Goal: Communication & Community: Answer question/provide support

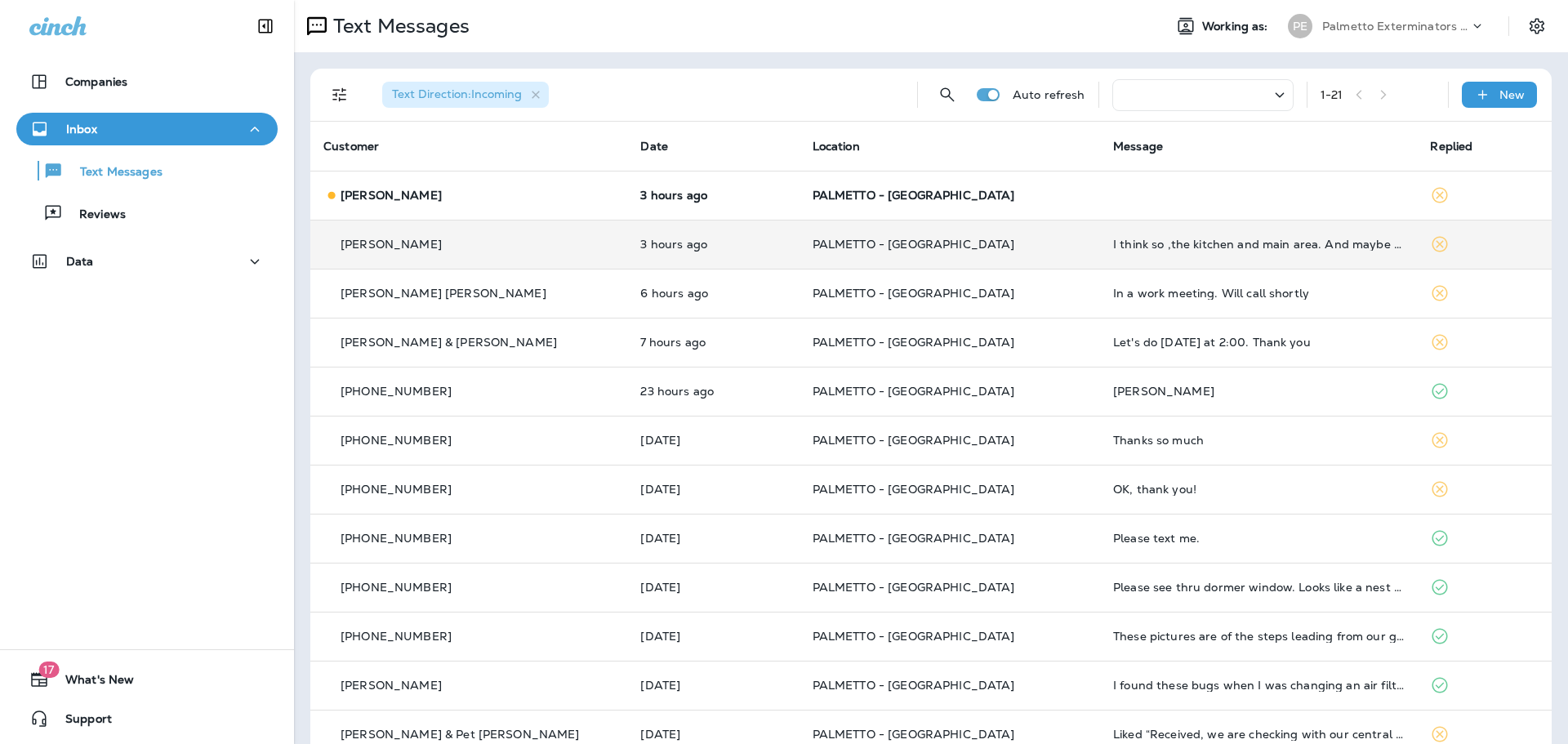
click at [381, 242] on p "[PERSON_NAME]" at bounding box center [391, 244] width 101 height 13
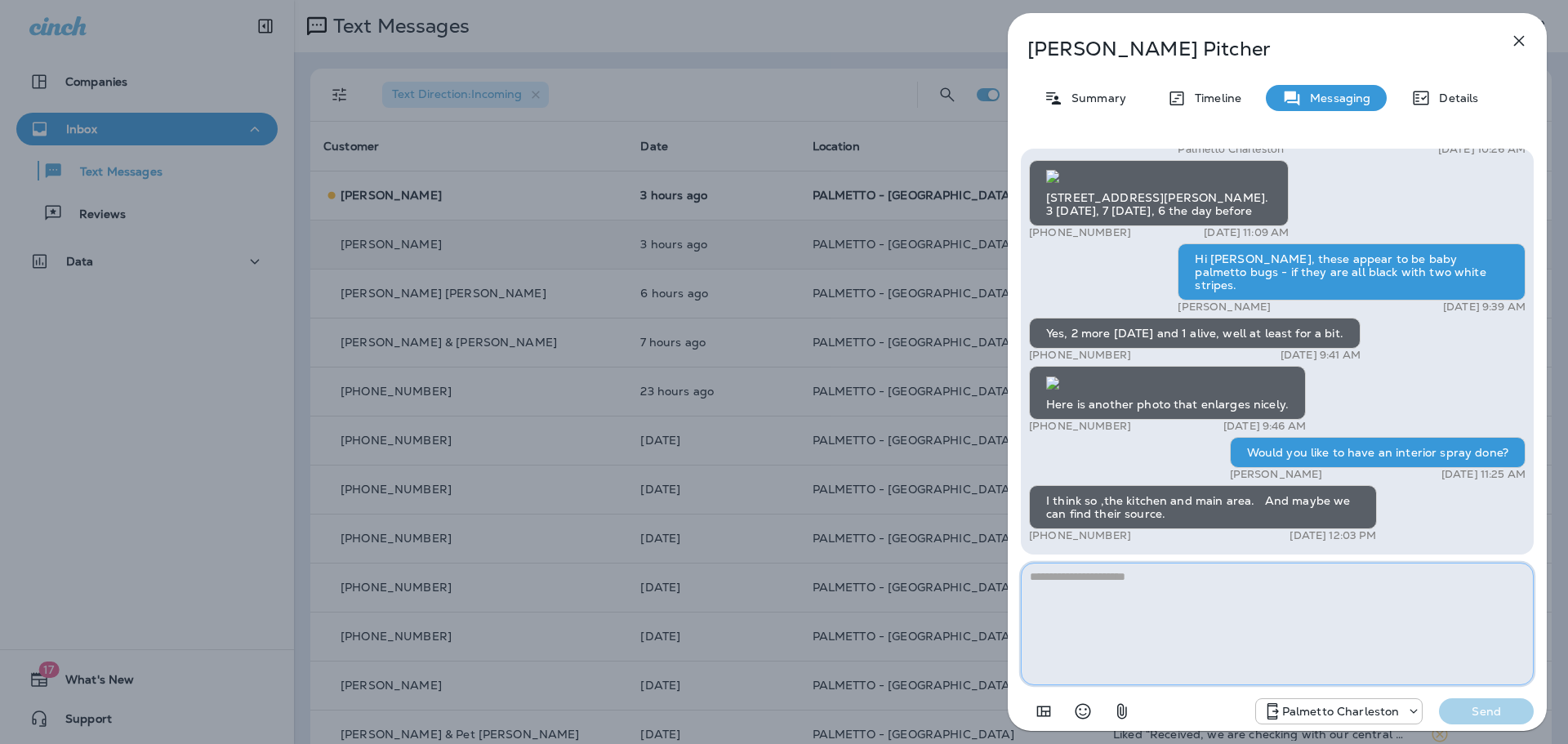
click at [1088, 575] on textarea at bounding box center [1277, 624] width 512 height 123
drag, startPoint x: 1265, startPoint y: 575, endPoint x: 1255, endPoint y: 632, distance: 57.9
click at [1265, 575] on textarea "**********" at bounding box center [1277, 624] width 512 height 123
type textarea "**********"
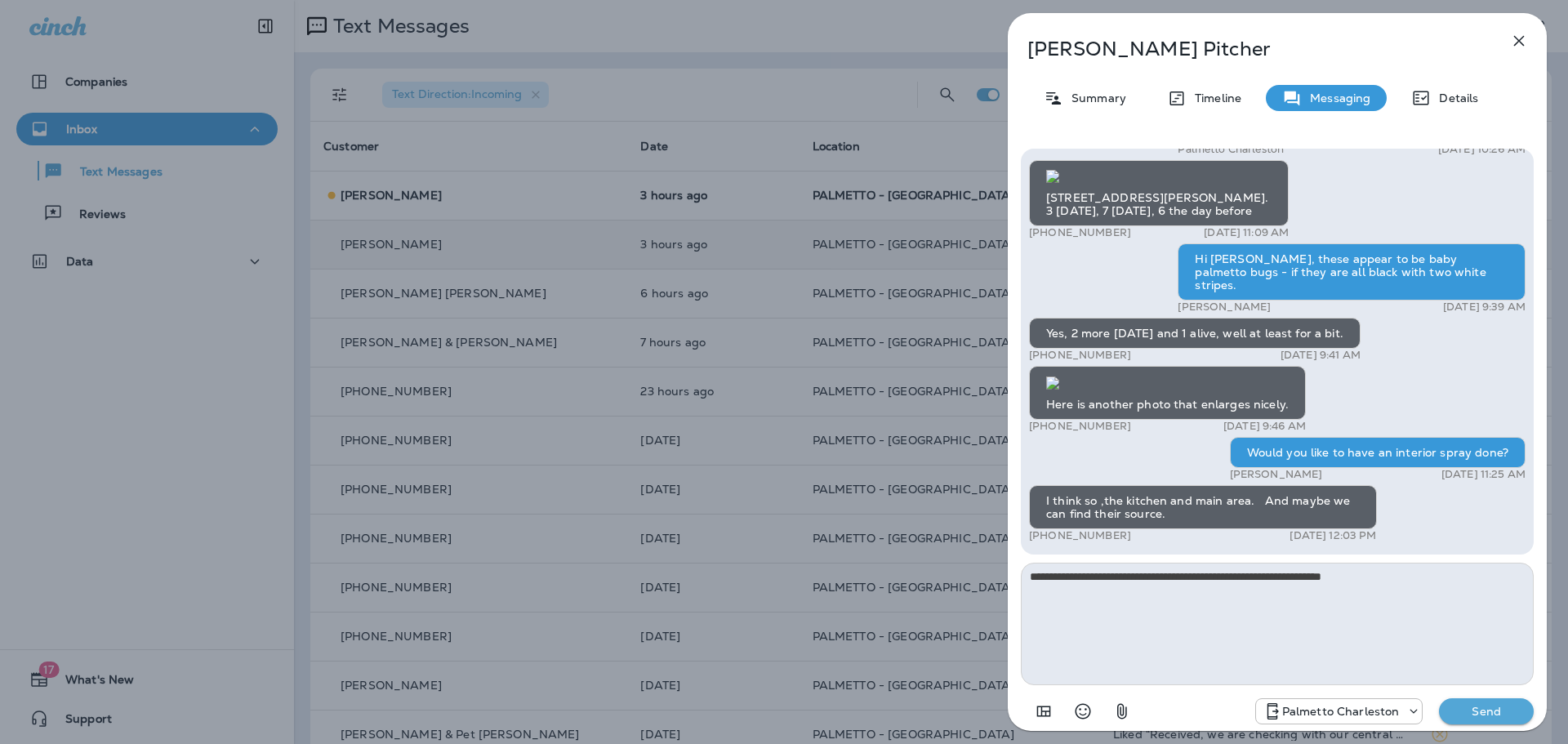
click at [1492, 705] on p "Send" at bounding box center [1485, 711] width 69 height 15
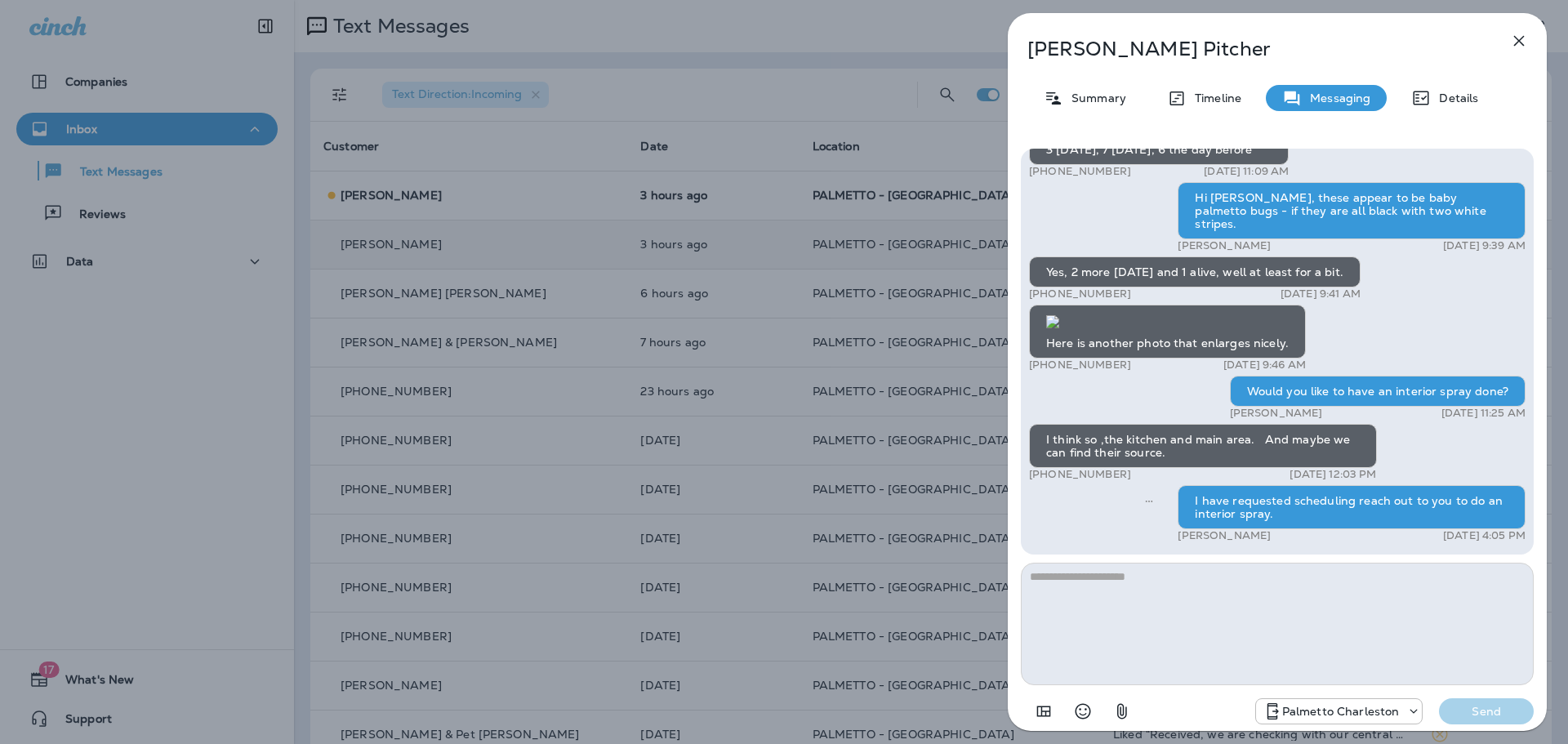
click at [1514, 47] on icon "button" at bounding box center [1518, 40] width 20 height 20
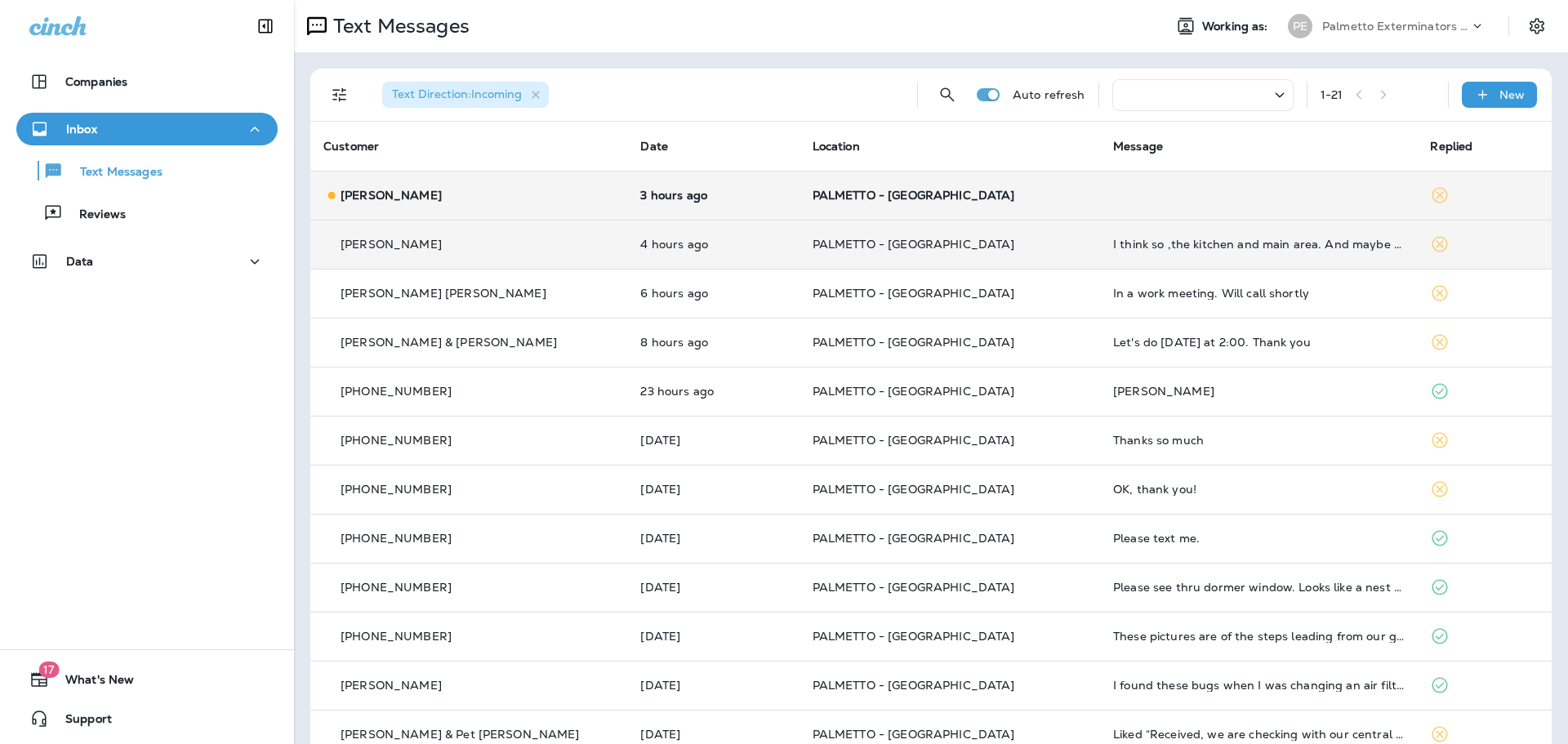
click at [377, 197] on p "[PERSON_NAME]" at bounding box center [391, 195] width 101 height 13
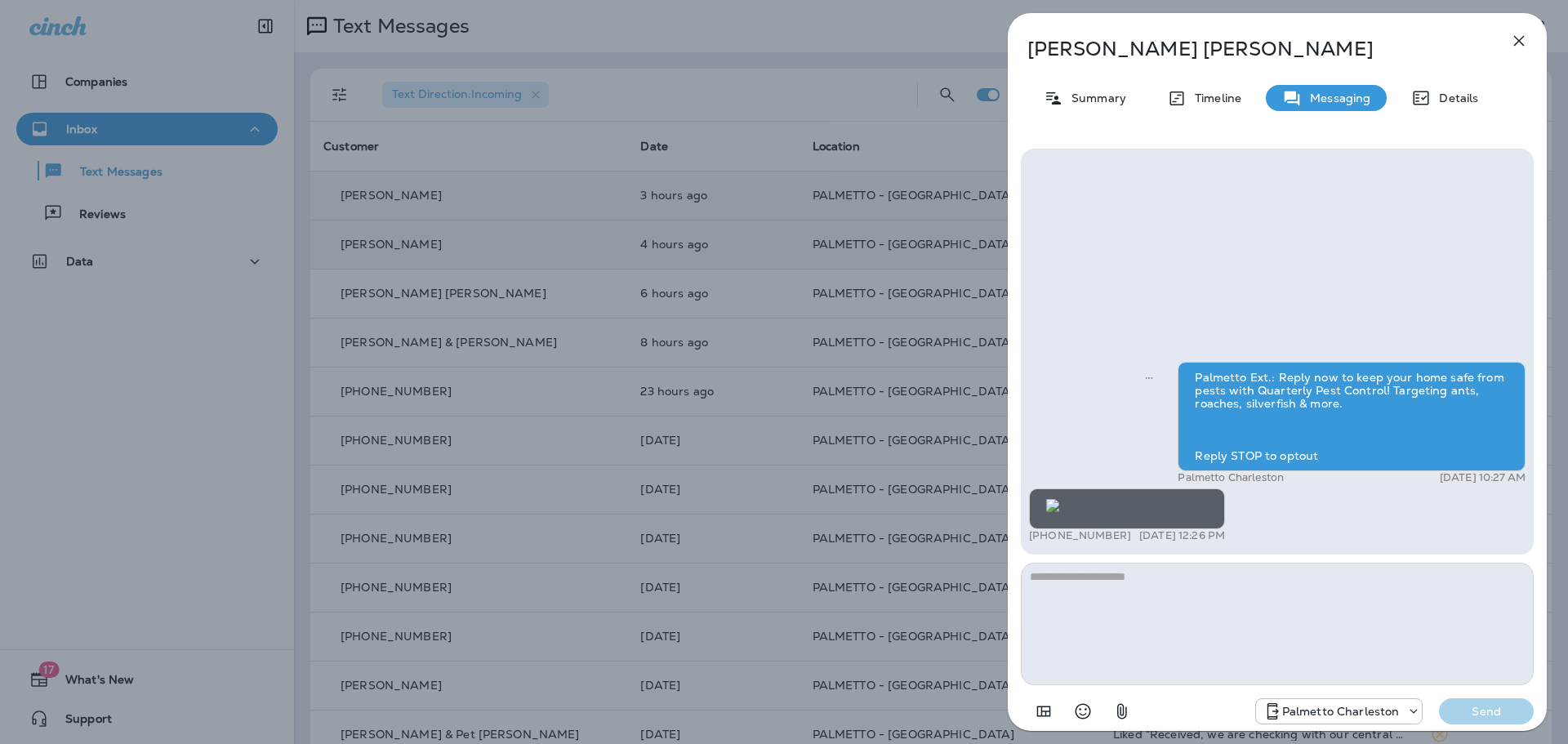
click at [1059, 499] on img at bounding box center [1053, 506] width 13 height 13
click at [1524, 44] on icon "button" at bounding box center [1518, 40] width 20 height 20
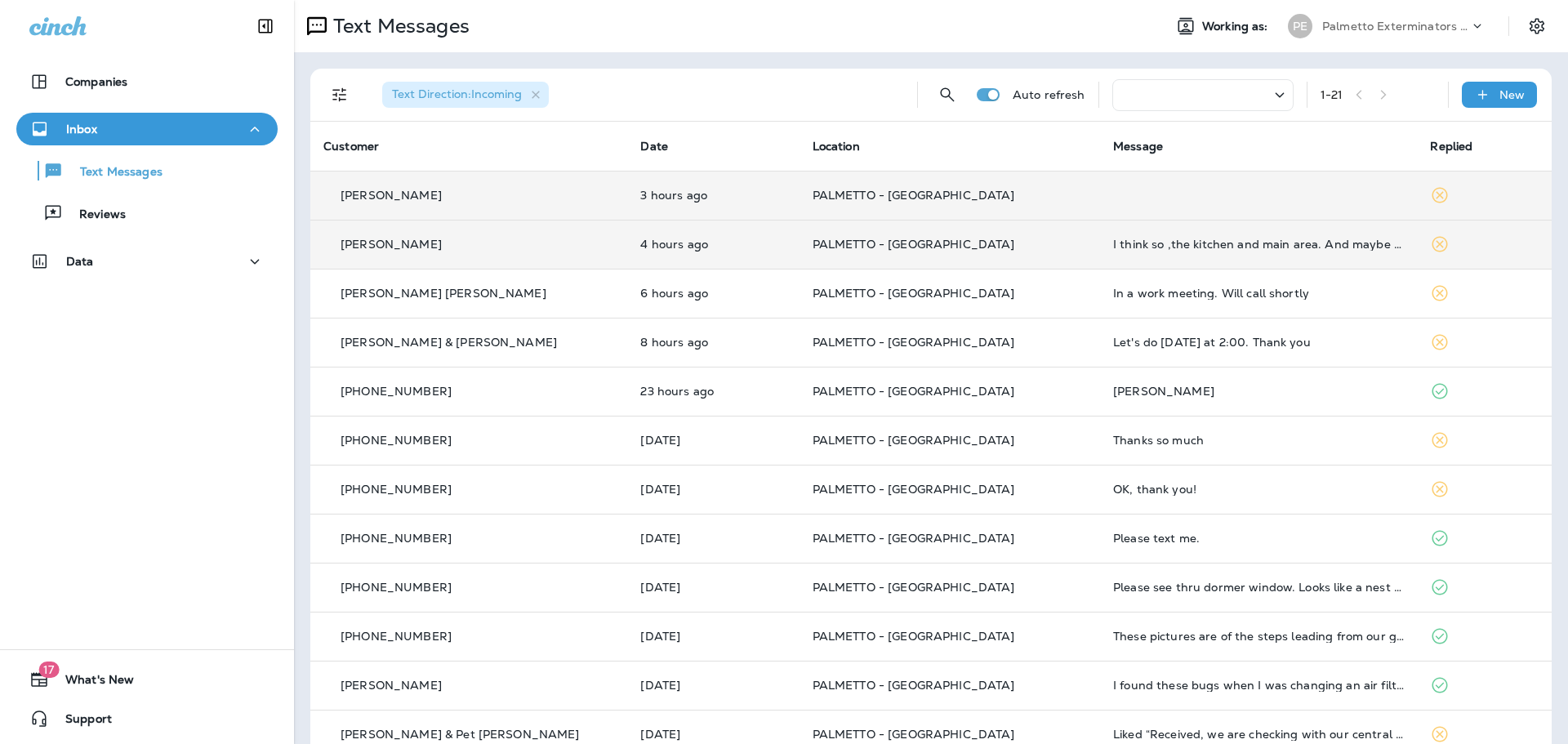
click at [369, 198] on p "[PERSON_NAME]" at bounding box center [391, 195] width 101 height 13
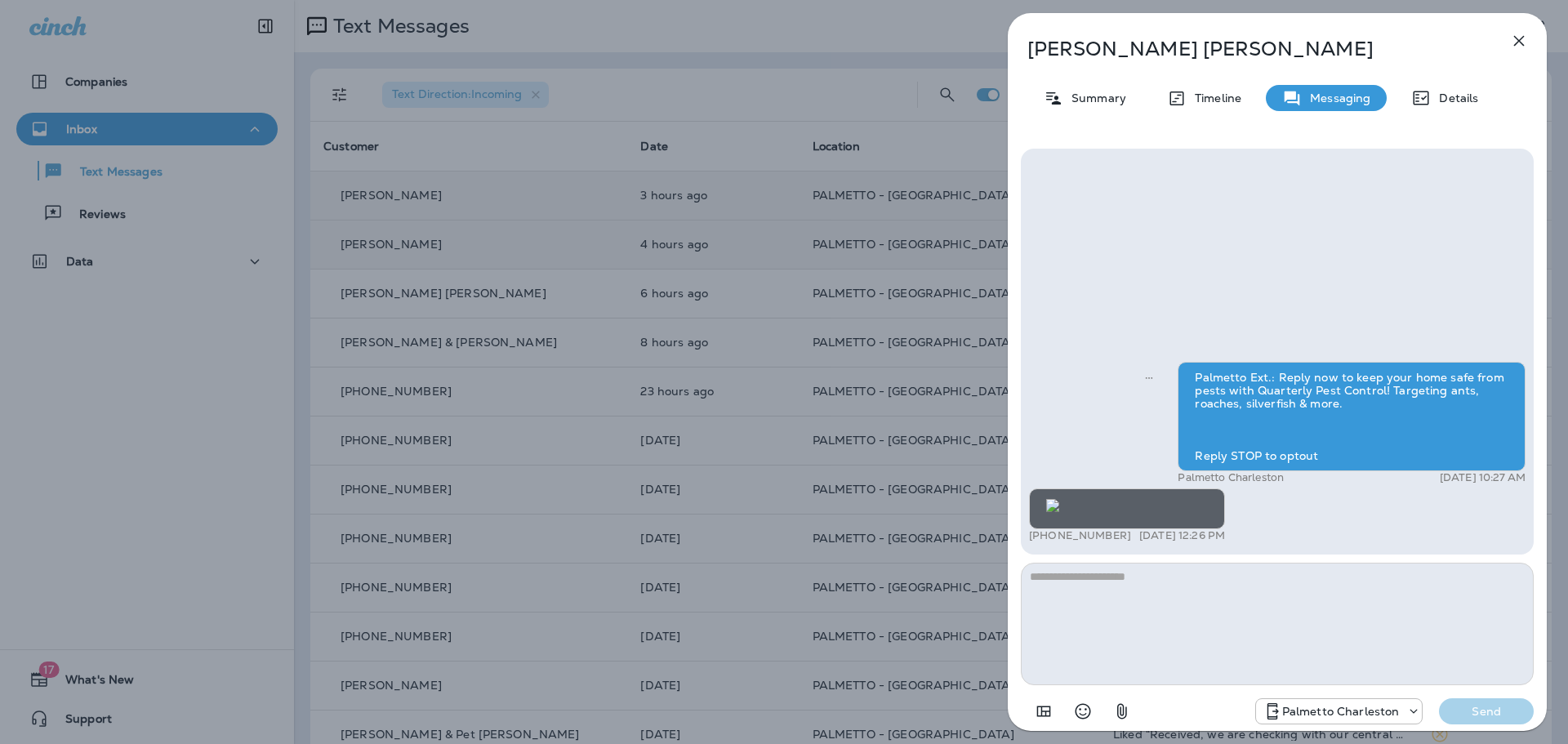
scroll to position [1, 0]
click at [1138, 588] on textarea at bounding box center [1277, 624] width 512 height 123
click at [1517, 38] on icon "button" at bounding box center [1518, 40] width 20 height 20
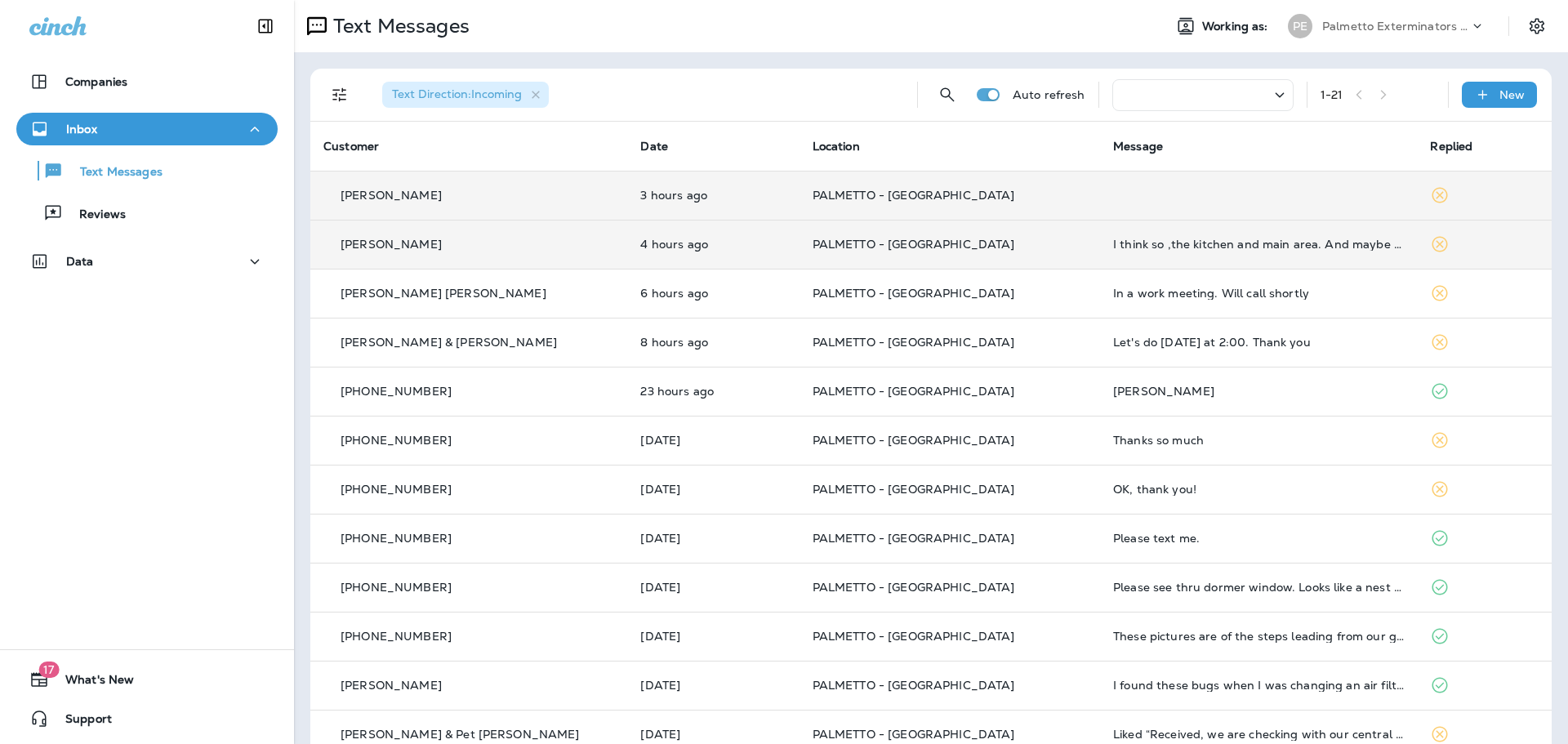
click at [391, 193] on p "[PERSON_NAME]" at bounding box center [391, 195] width 101 height 13
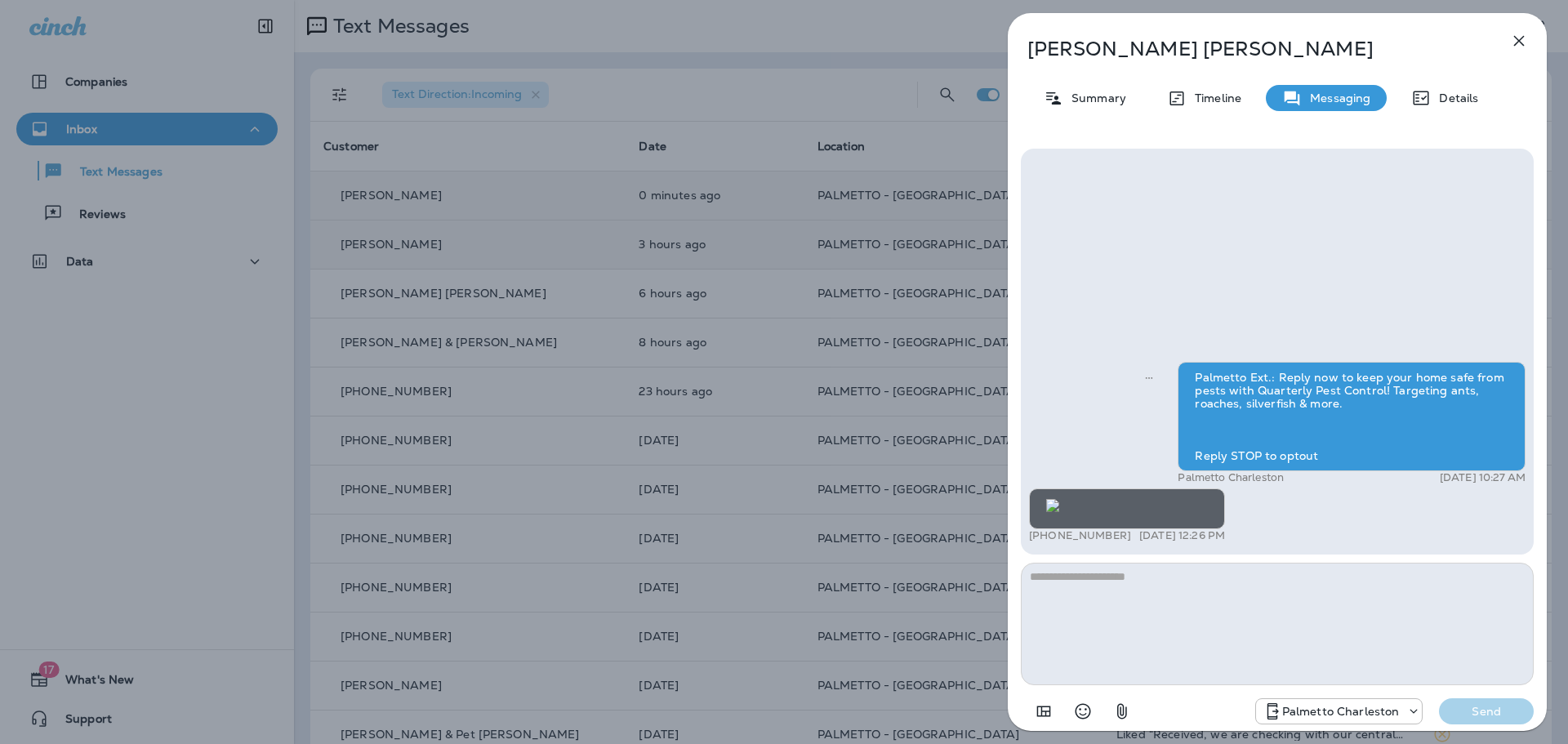
click at [1059, 583] on textarea at bounding box center [1277, 624] width 512 height 123
type textarea "*"
click at [1500, 715] on p "Send" at bounding box center [1485, 711] width 69 height 15
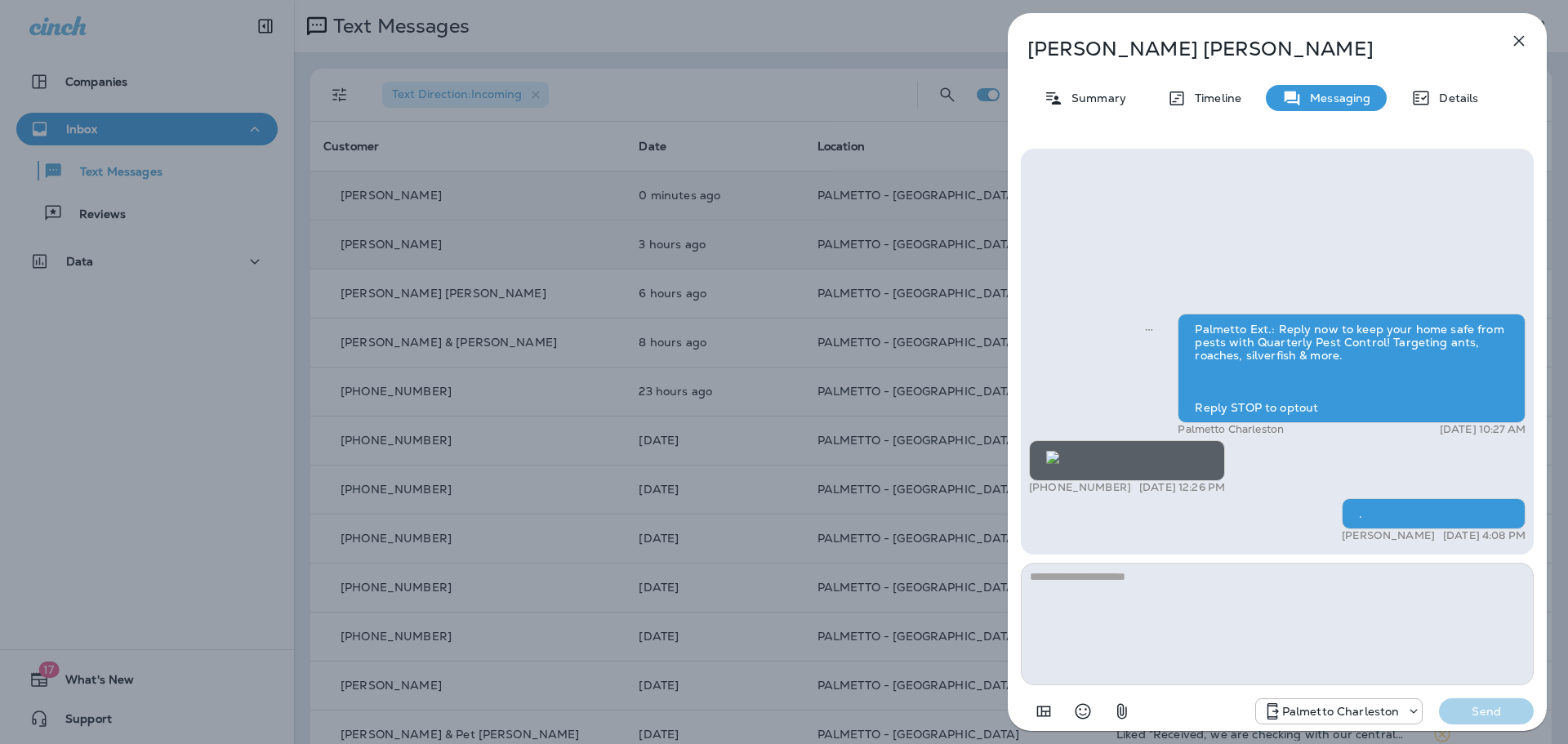
click at [1506, 38] on button "button" at bounding box center [1518, 40] width 33 height 33
